Goal: Check status: Check status

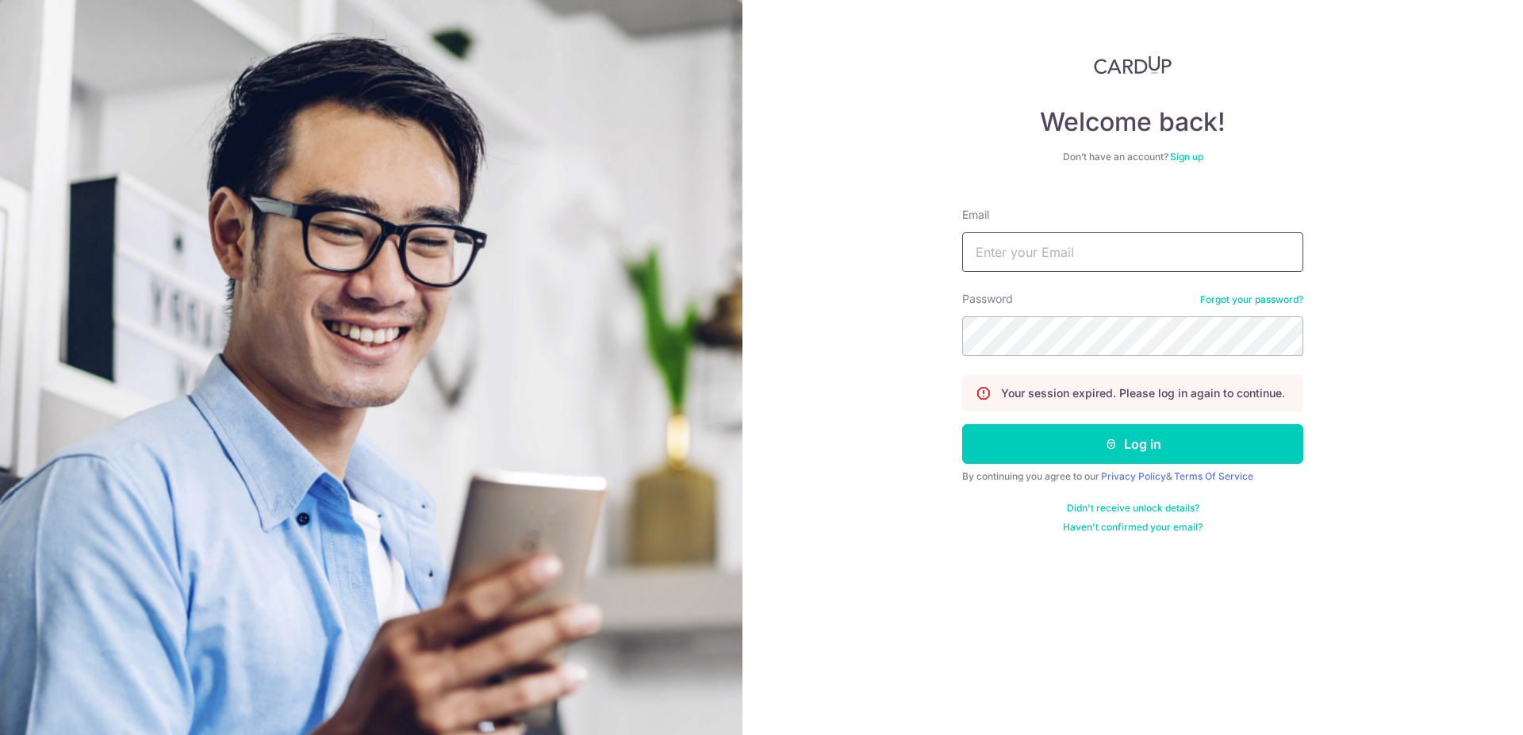
click at [1076, 248] on input "Email" at bounding box center [1132, 252] width 341 height 40
type input "[EMAIL_ADDRESS][DOMAIN_NAME]"
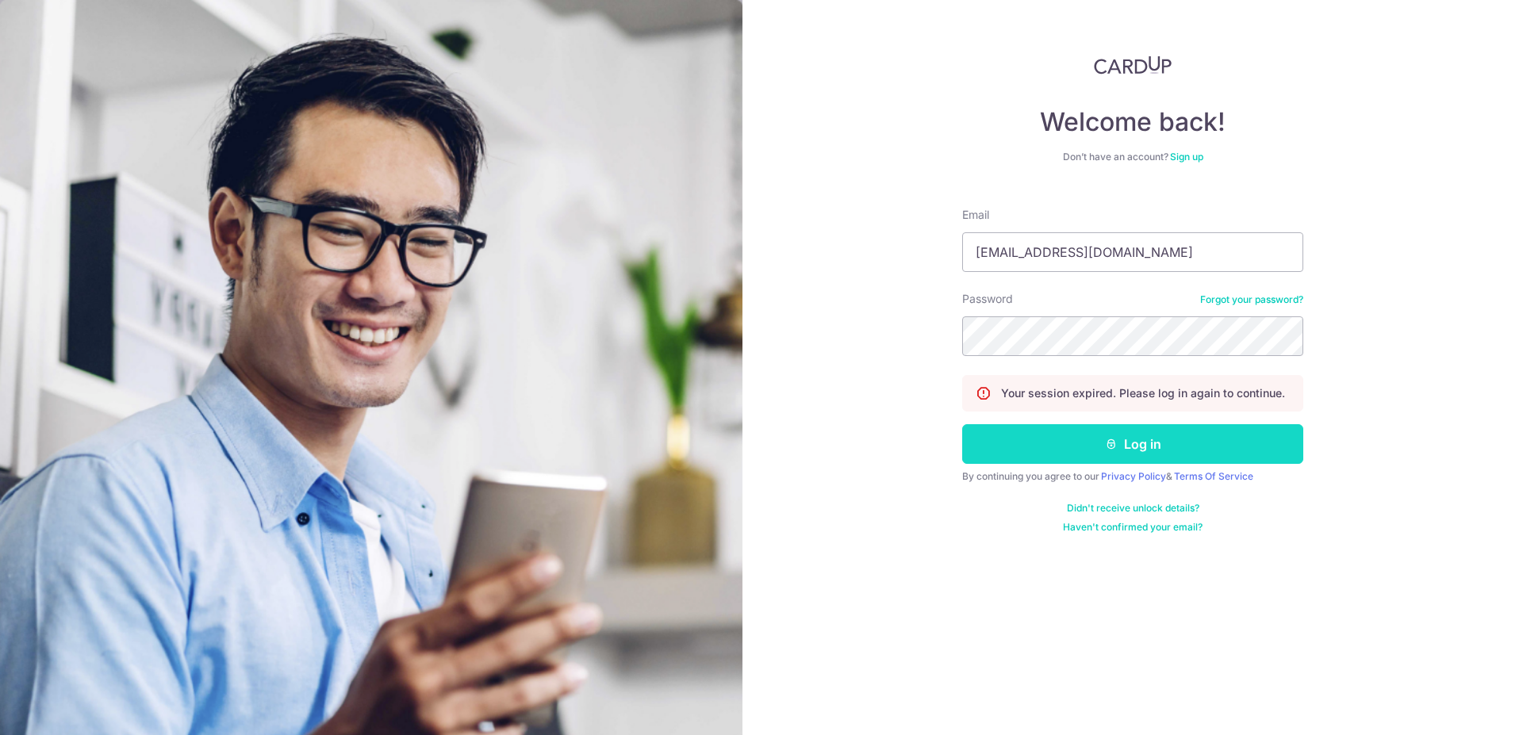
click at [1143, 444] on button "Log in" at bounding box center [1132, 444] width 341 height 40
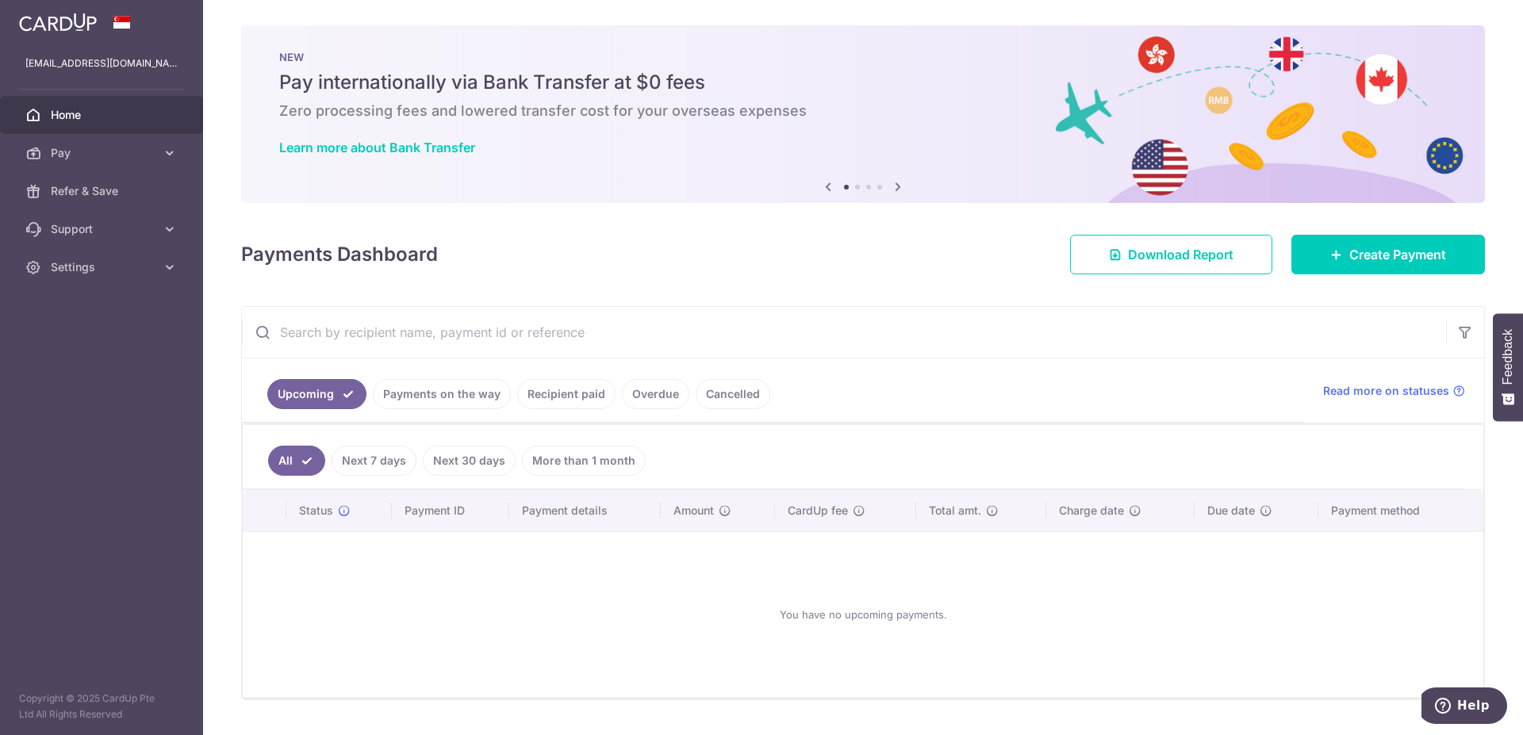
click at [584, 389] on link "Recipient paid" at bounding box center [566, 394] width 98 height 30
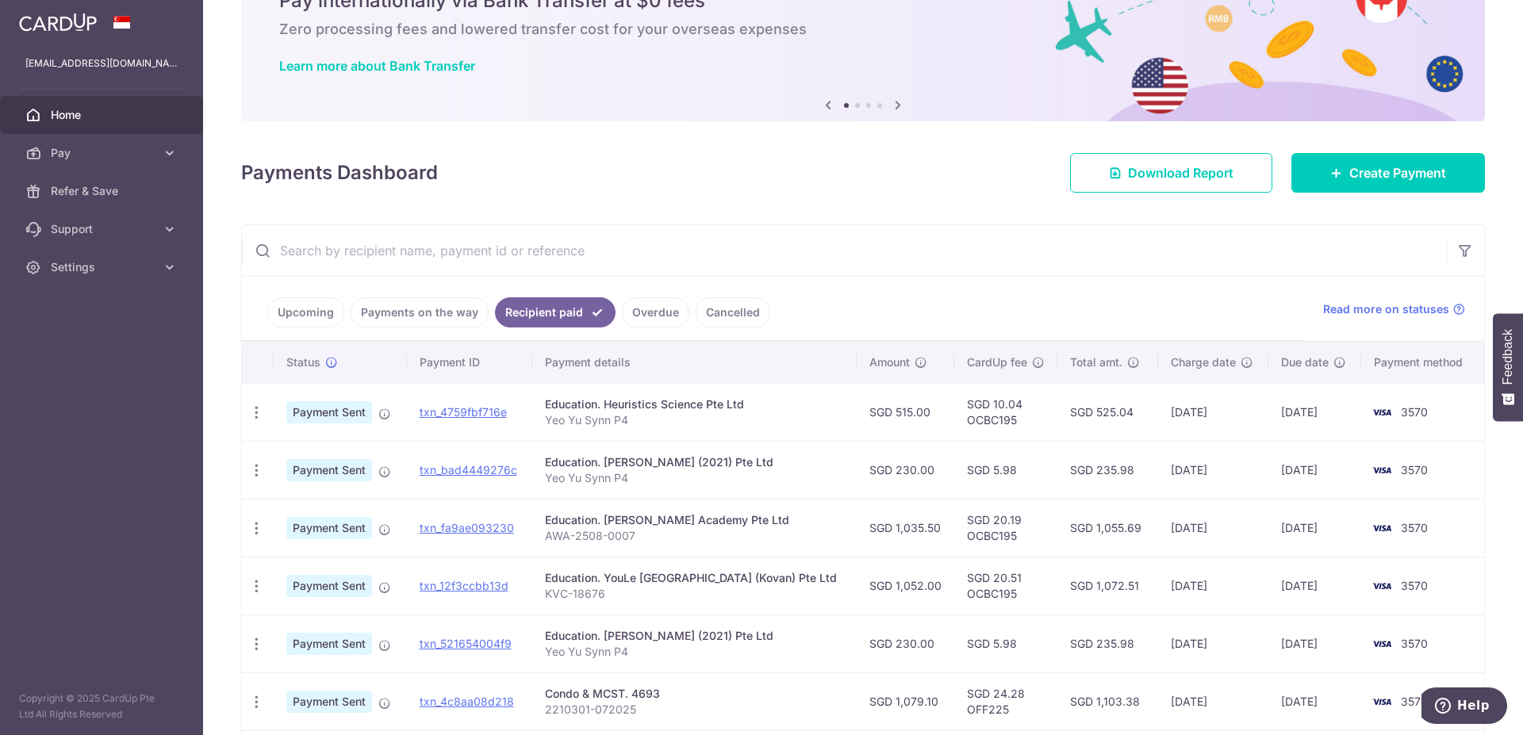
scroll to position [99, 0]
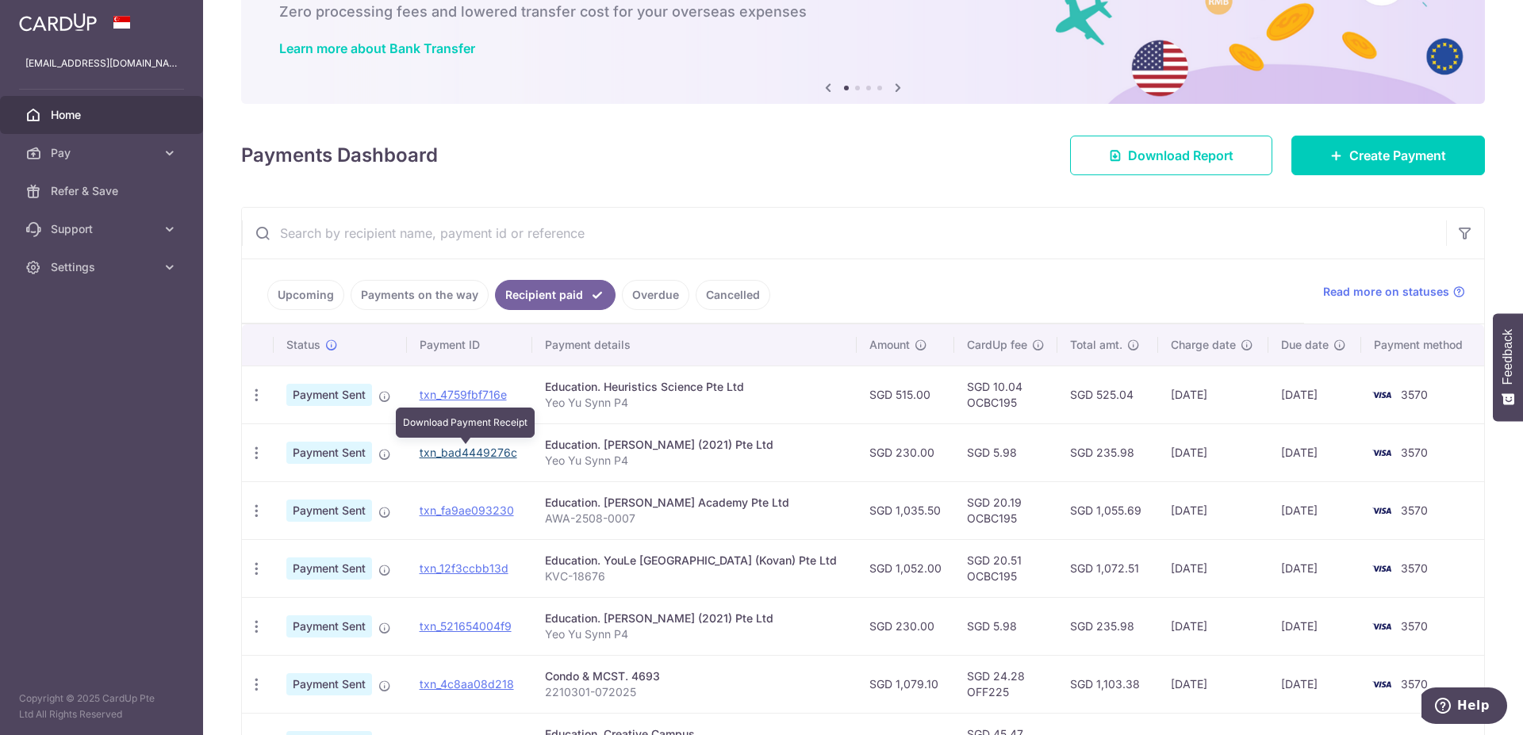
drag, startPoint x: 459, startPoint y: 452, endPoint x: 853, endPoint y: 96, distance: 530.7
click at [459, 451] on link "txn_bad4449276c" at bounding box center [469, 452] width 98 height 13
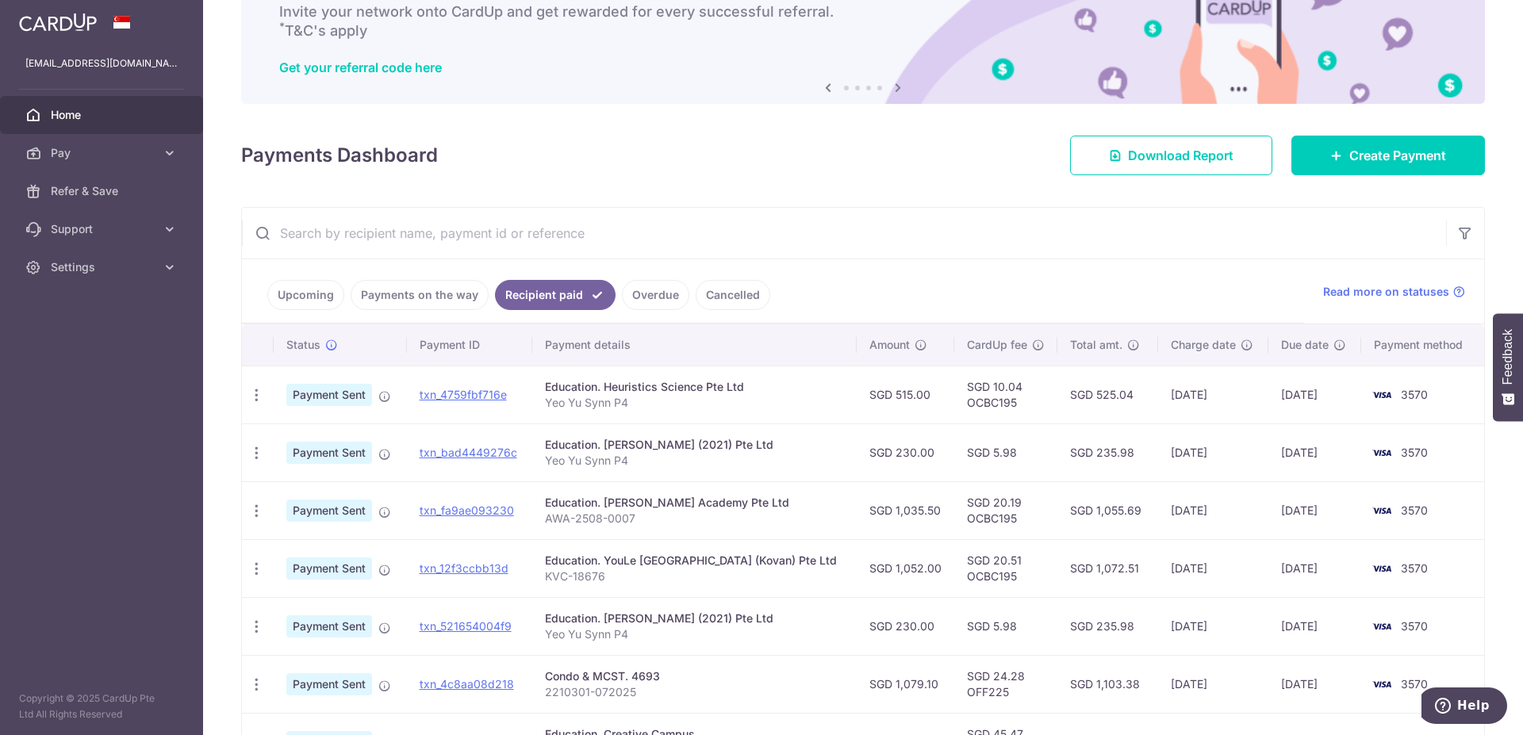
click at [1042, 235] on input "text" at bounding box center [844, 233] width 1204 height 51
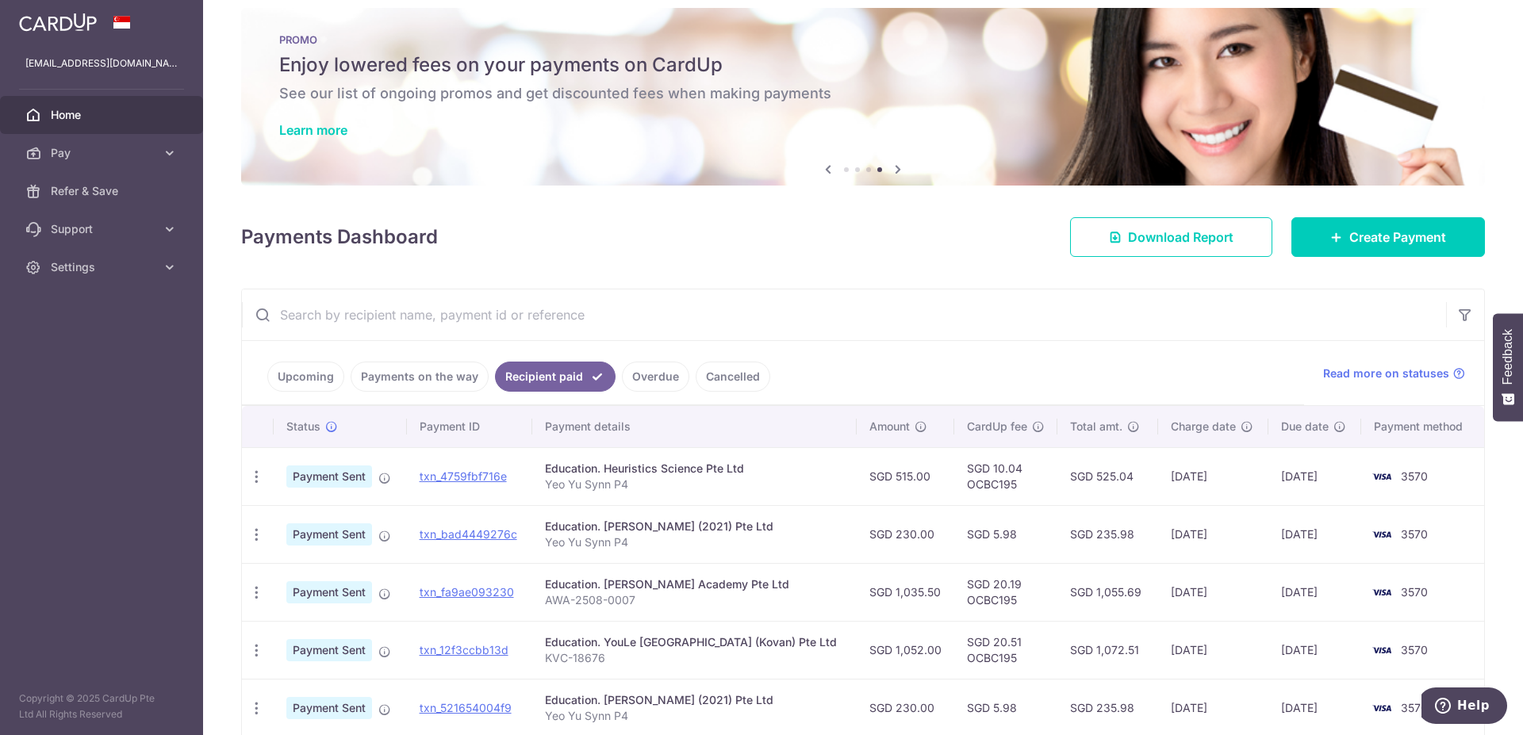
scroll to position [0, 0]
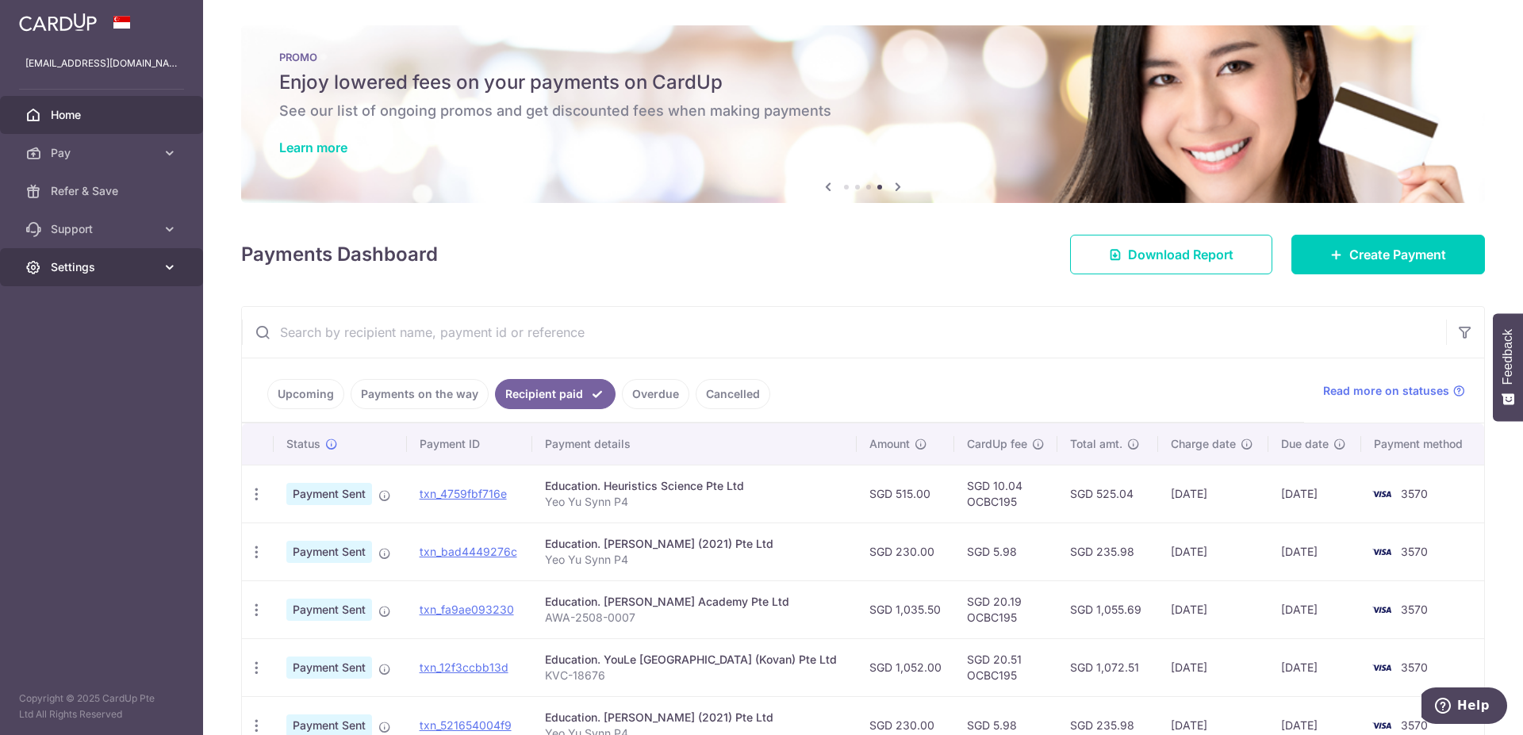
click at [170, 262] on icon at bounding box center [170, 267] width 16 height 16
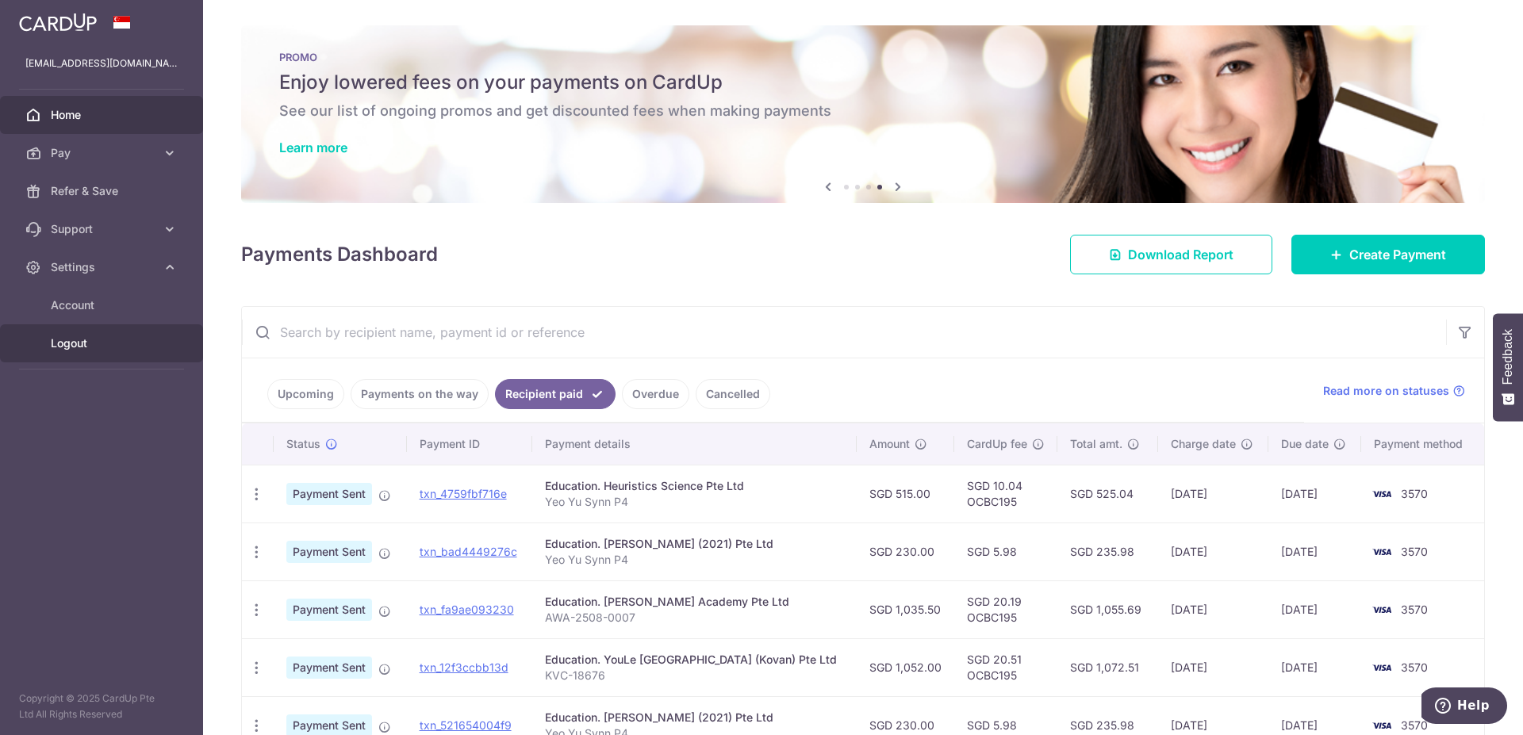
click at [68, 350] on span "Logout" at bounding box center [103, 344] width 105 height 16
